Goal: Information Seeking & Learning: Learn about a topic

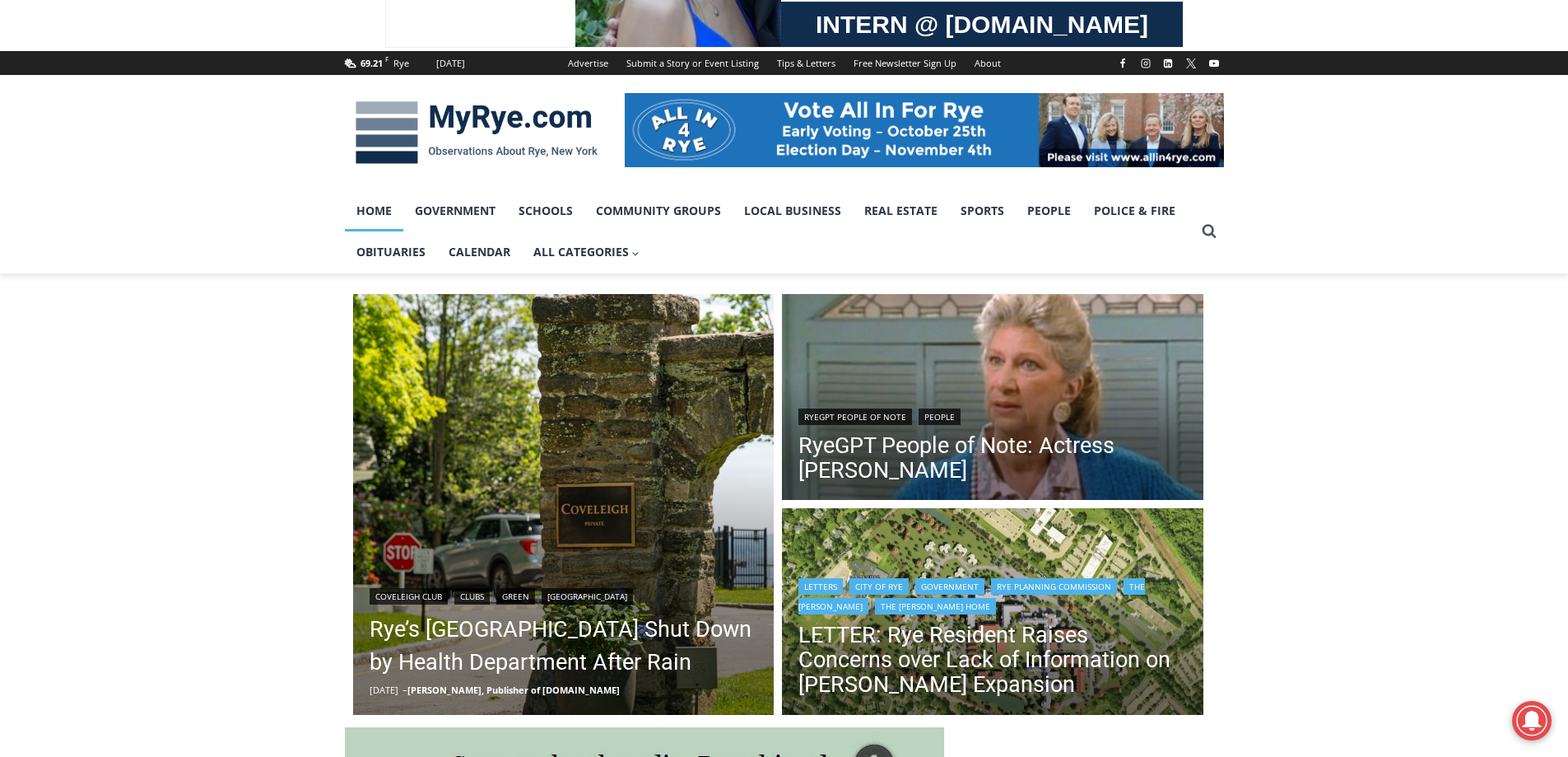
scroll to position [247, 0]
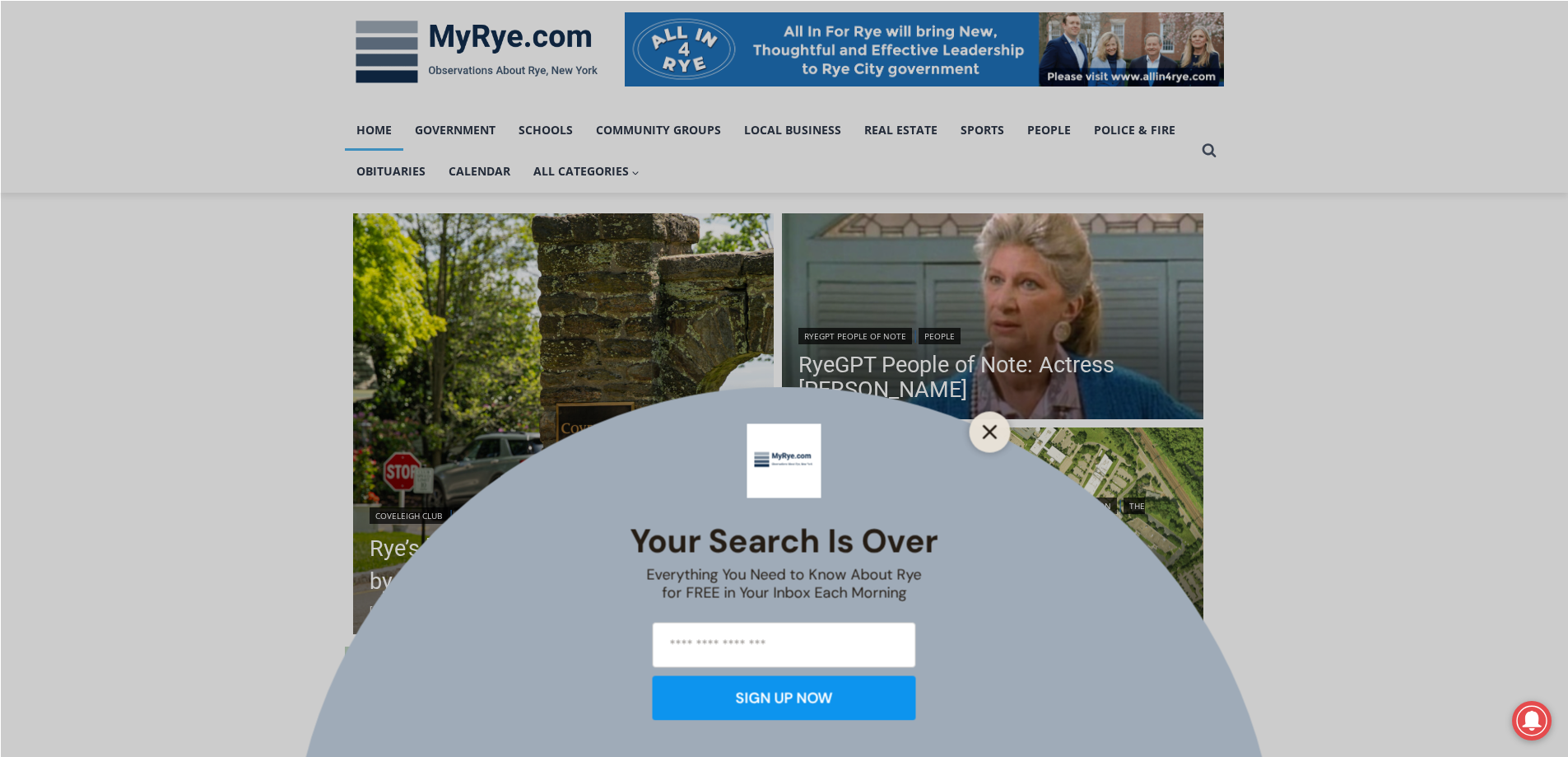
click at [995, 439] on button "Close" at bounding box center [990, 432] width 23 height 23
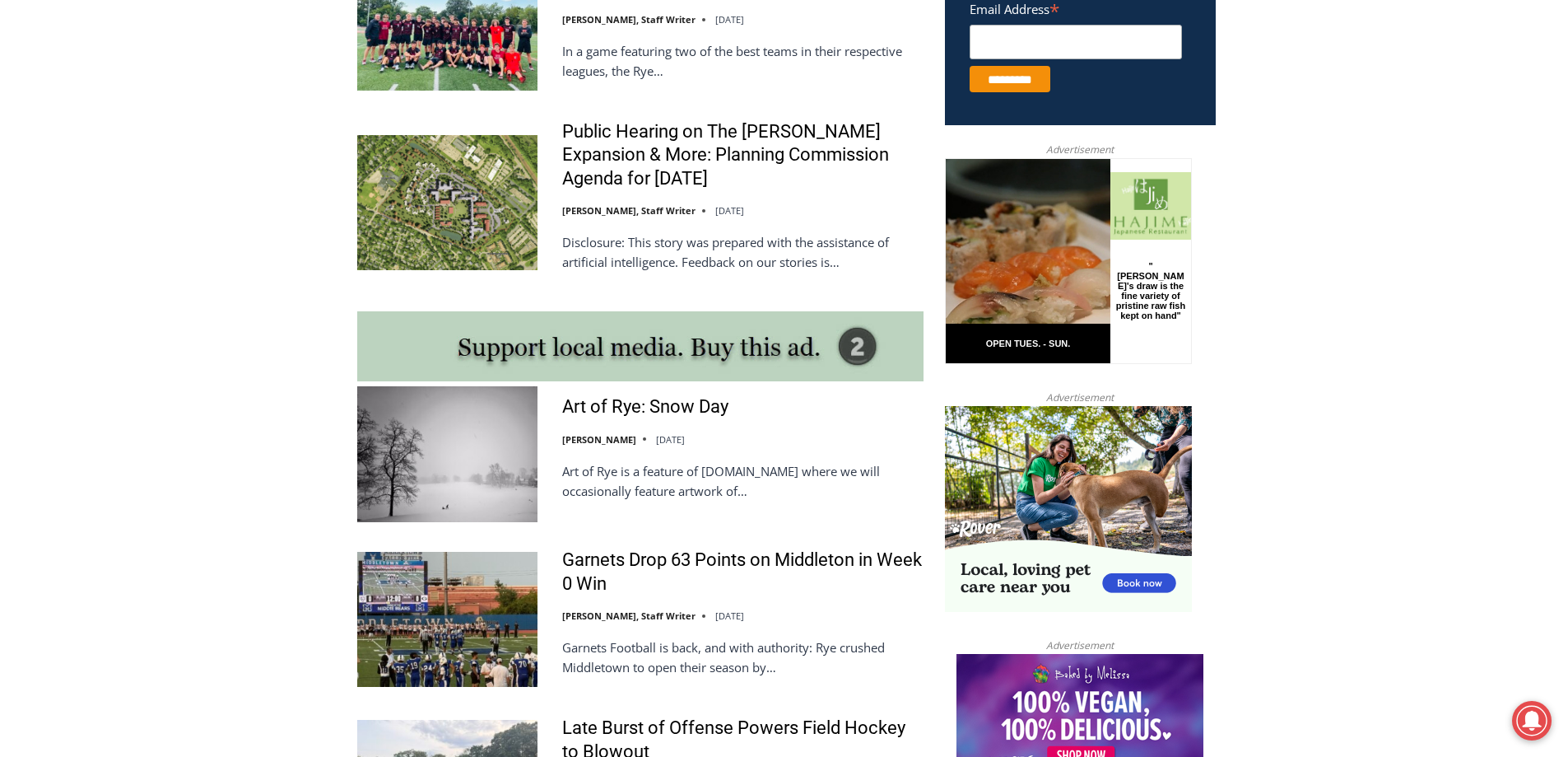
scroll to position [1235, 0]
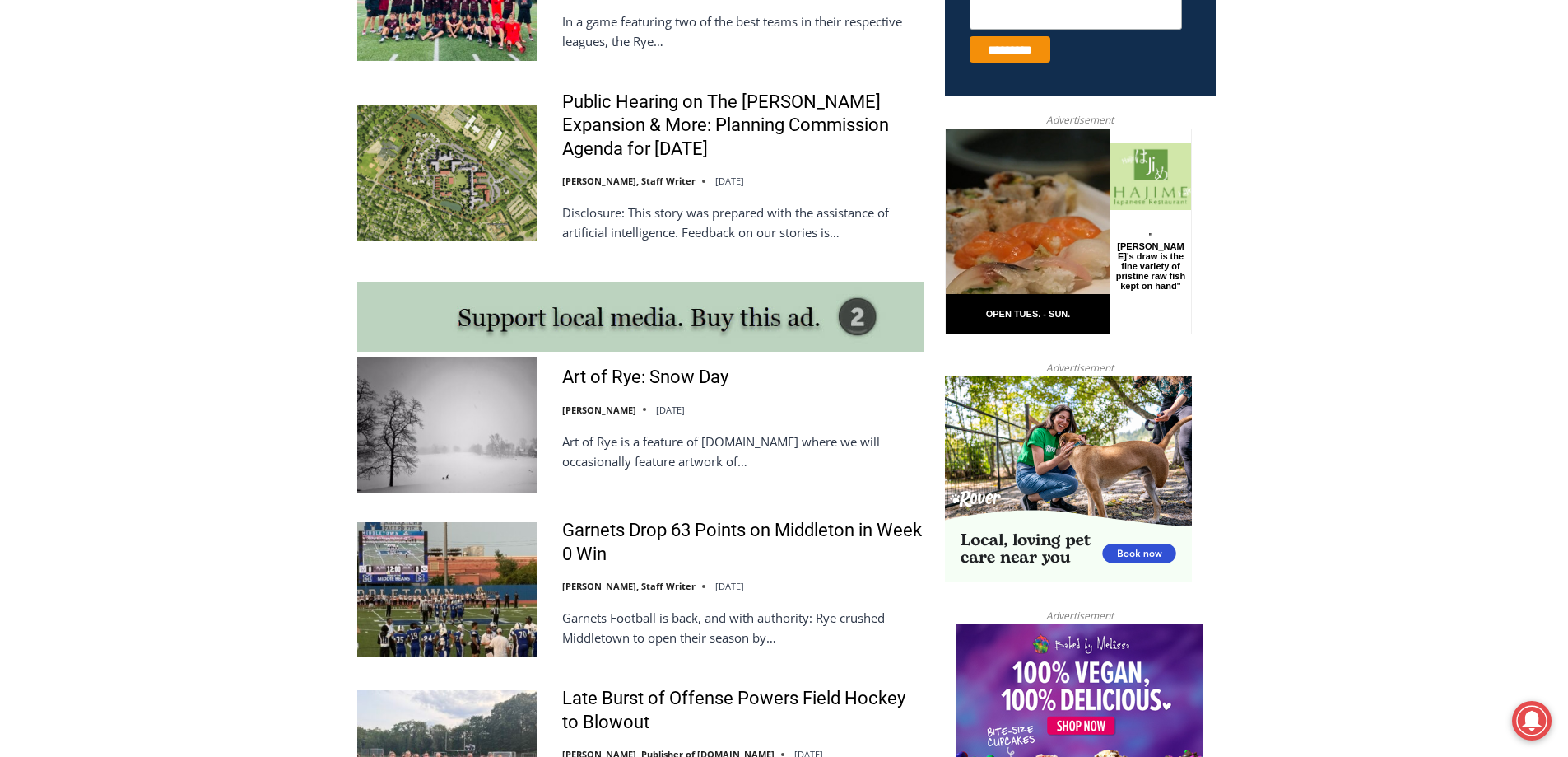
click at [607, 369] on div "Art of Rye: Snow Day [PERSON_NAME] [DATE] Art of Rye is a feature of [DOMAIN_NA…" at bounding box center [640, 424] width 566 height 135
click at [602, 382] on link "Art of Rye: Snow Day" at bounding box center [644, 377] width 166 height 23
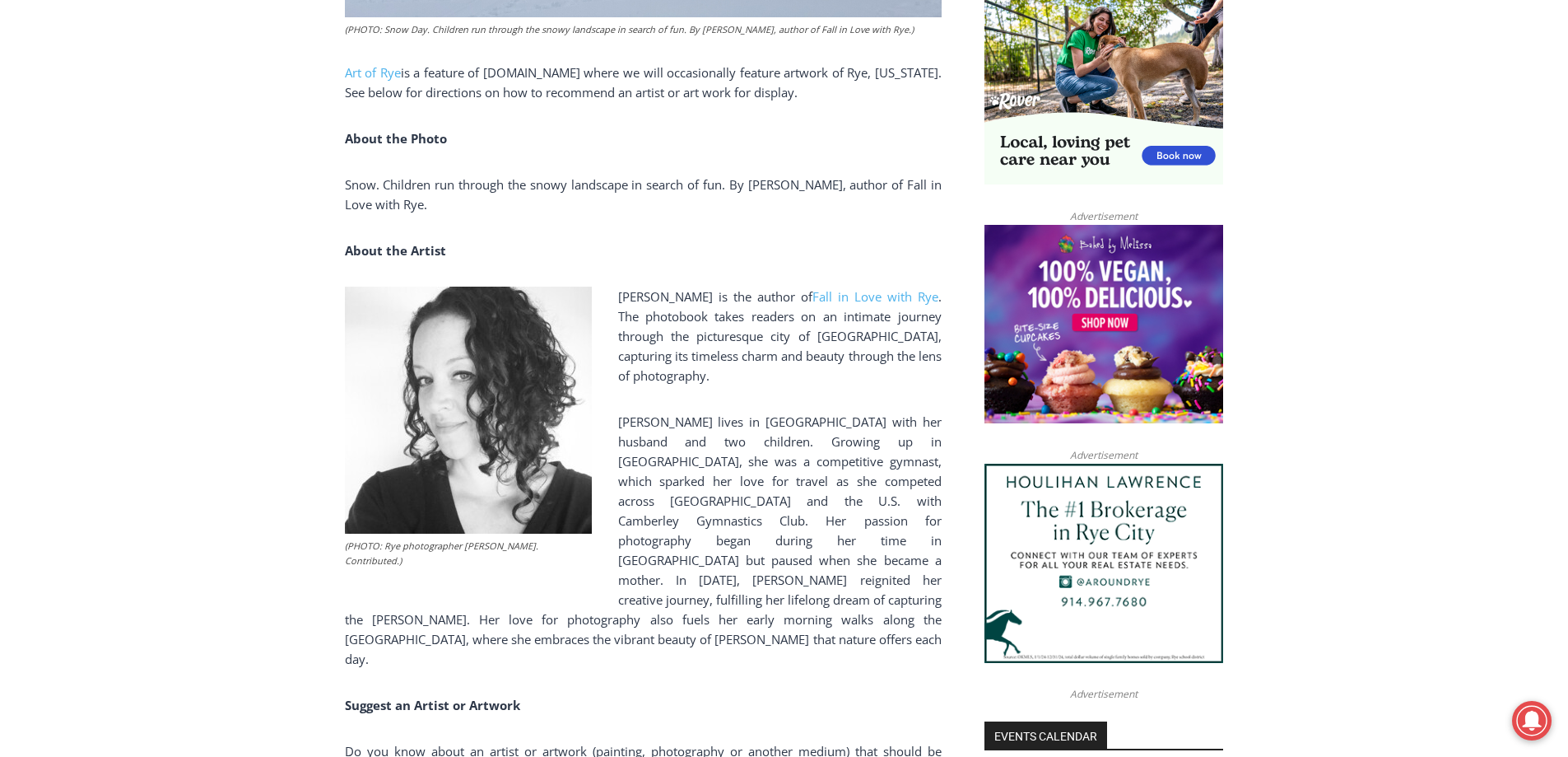
scroll to position [1202, 0]
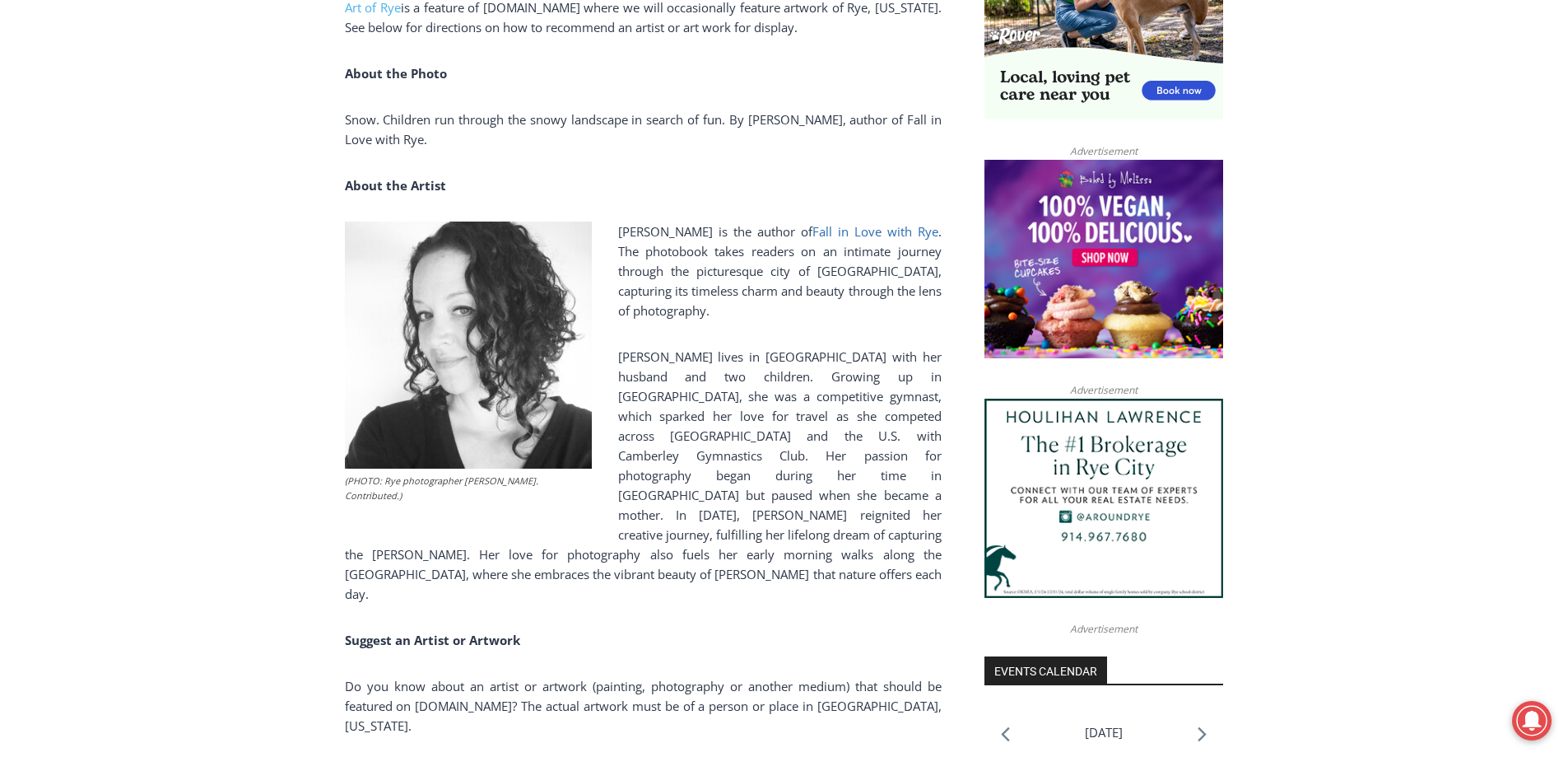
click at [851, 228] on link "Fall in Love with Rye" at bounding box center [875, 231] width 126 height 17
